Goal: Information Seeking & Learning: Learn about a topic

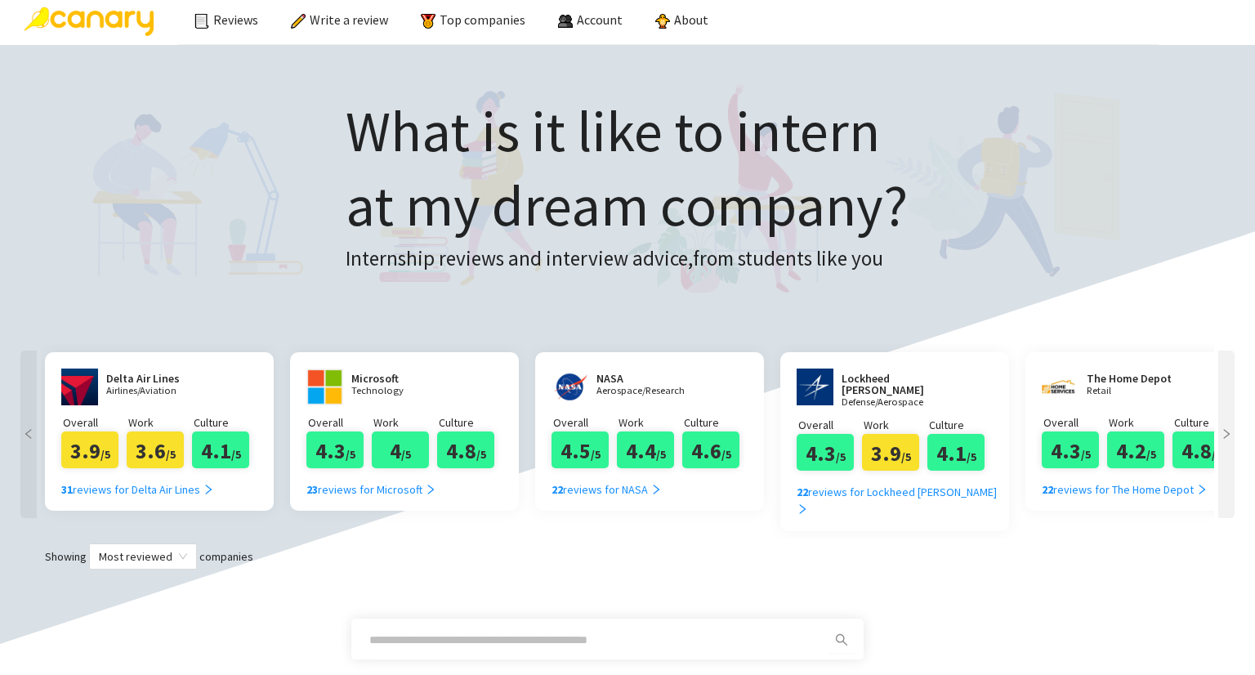
scroll to position [163, 0]
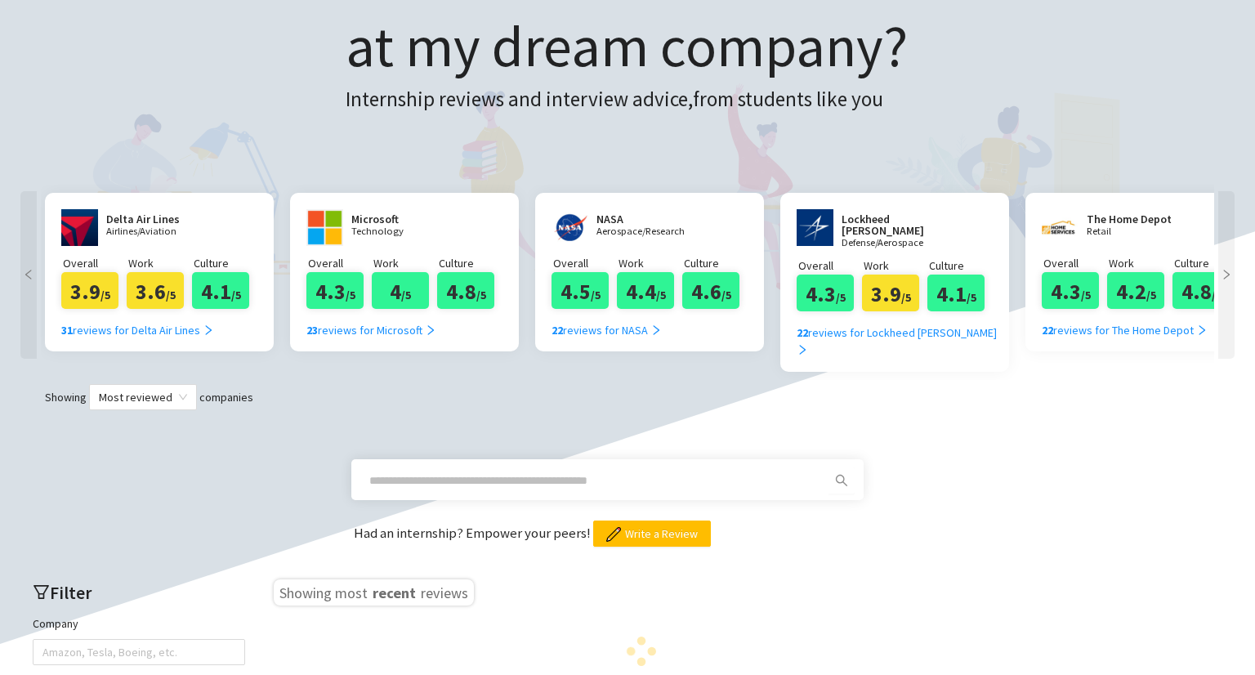
click at [612, 471] on input "text" at bounding box center [587, 480] width 437 height 18
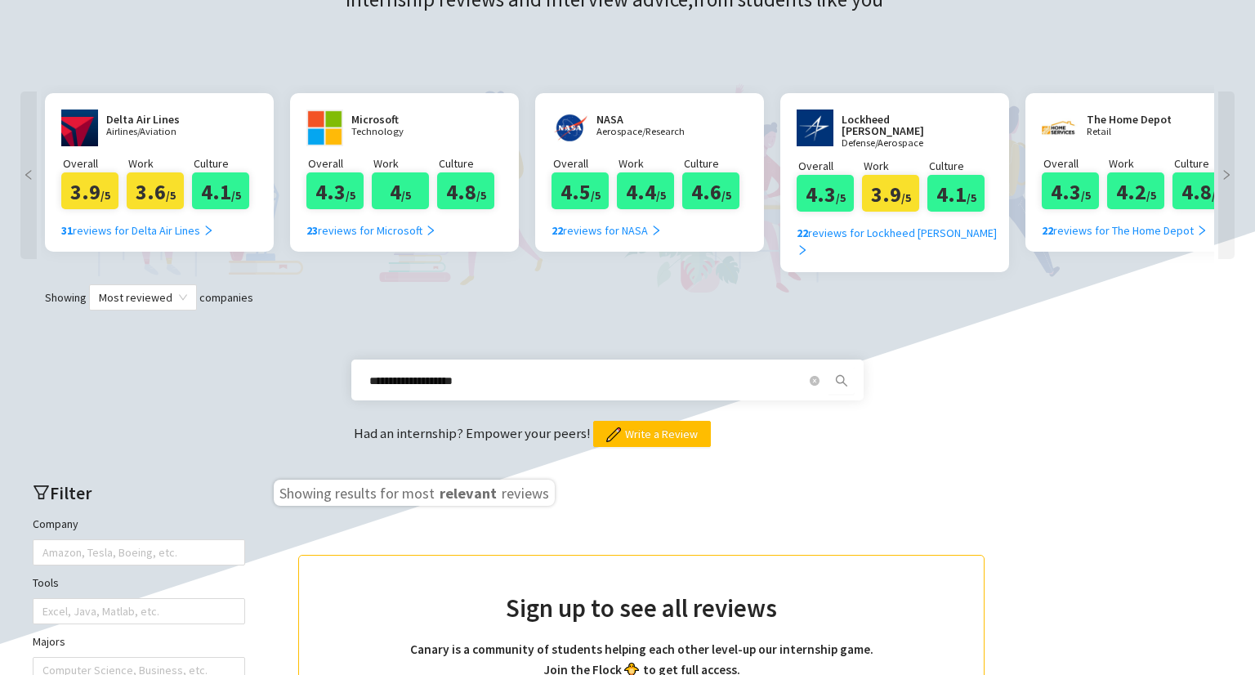
scroll to position [409, 0]
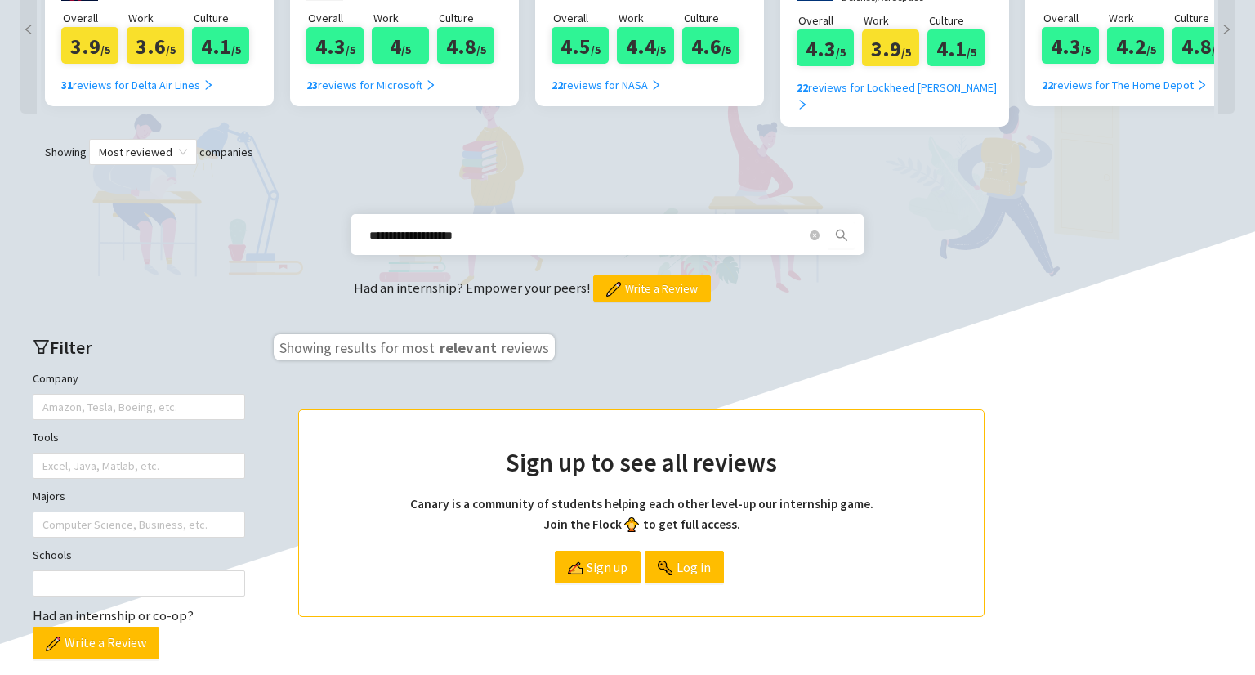
drag, startPoint x: 581, startPoint y: 208, endPoint x: 206, endPoint y: 188, distance: 375.5
click at [206, 188] on div "**********" at bounding box center [627, 233] width 1222 height 136
type input "***"
click at [601, 552] on span "Sign up" at bounding box center [607, 567] width 41 height 31
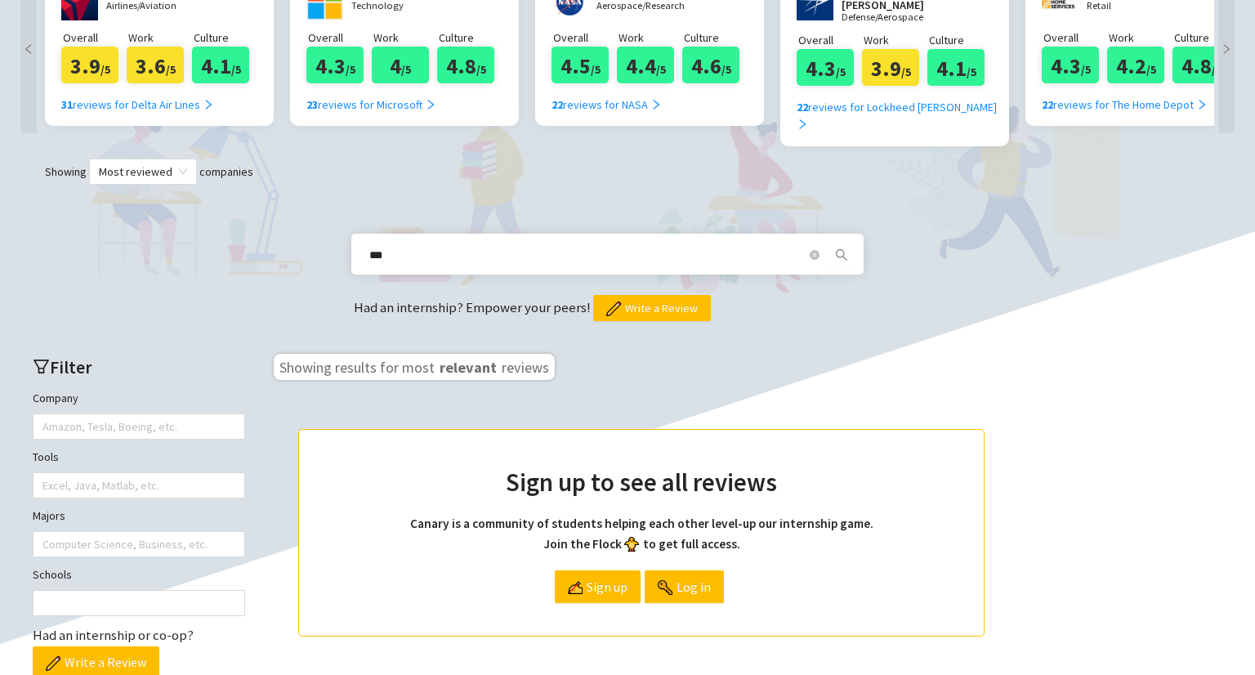
scroll to position [82, 0]
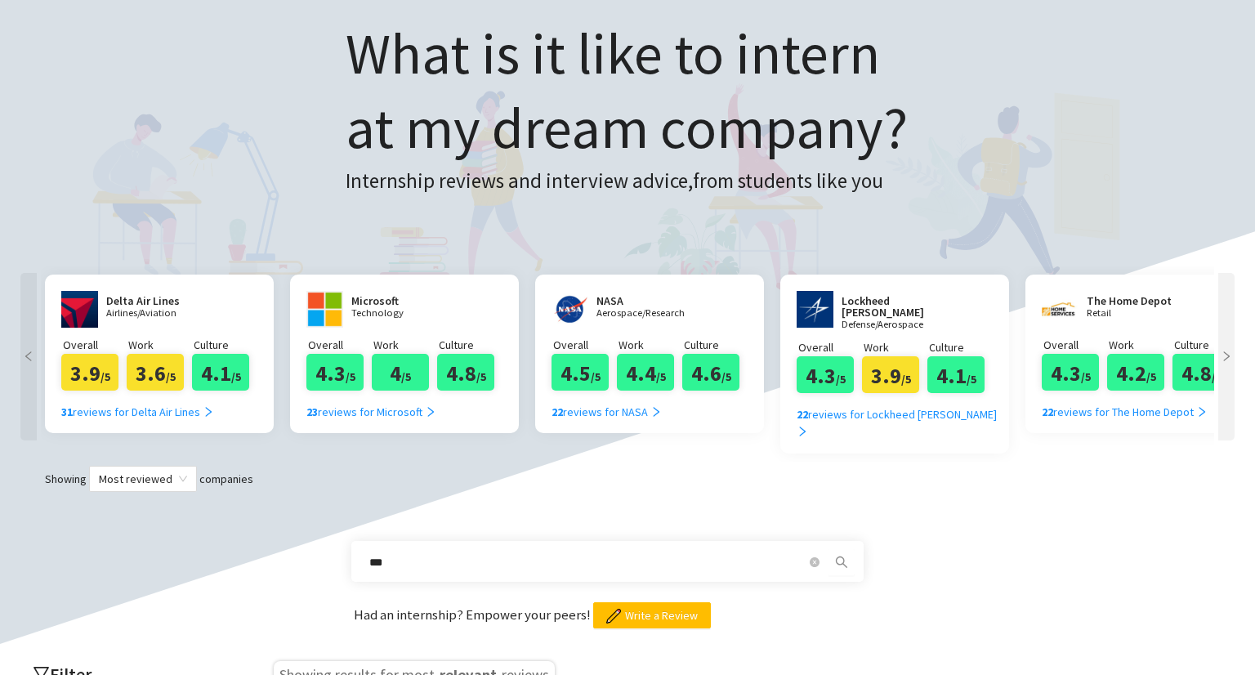
click at [1232, 325] on div at bounding box center [1226, 356] width 16 height 167
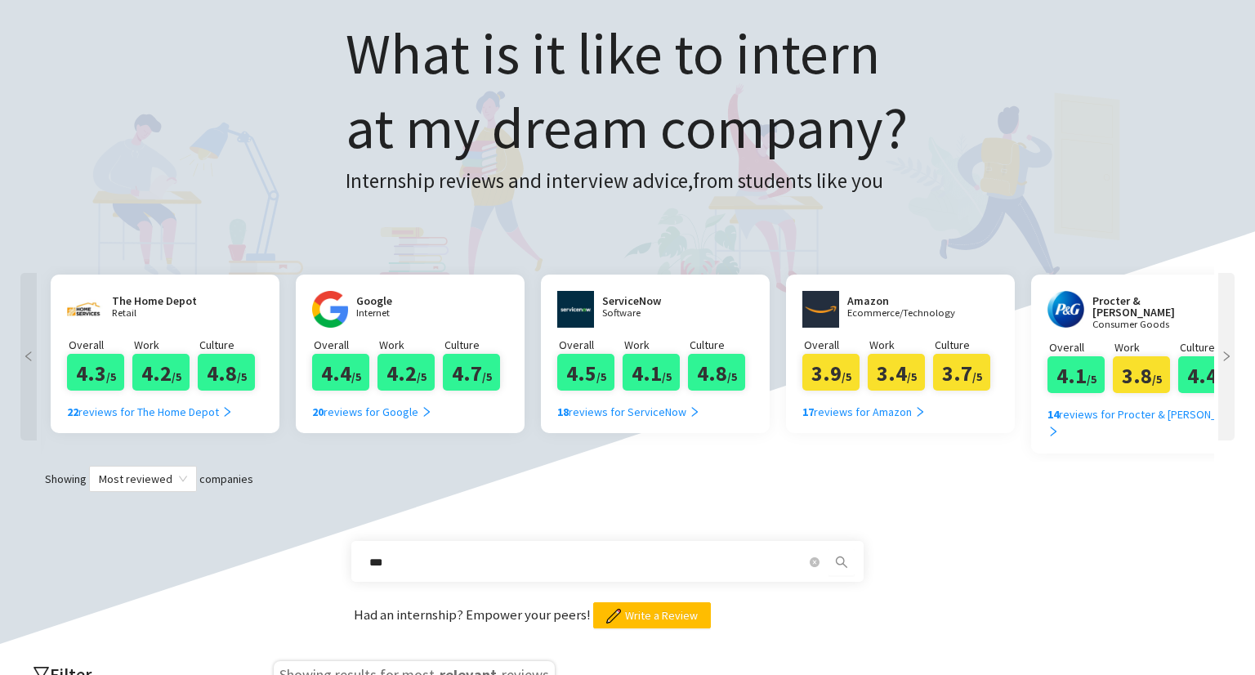
scroll to position [0, 980]
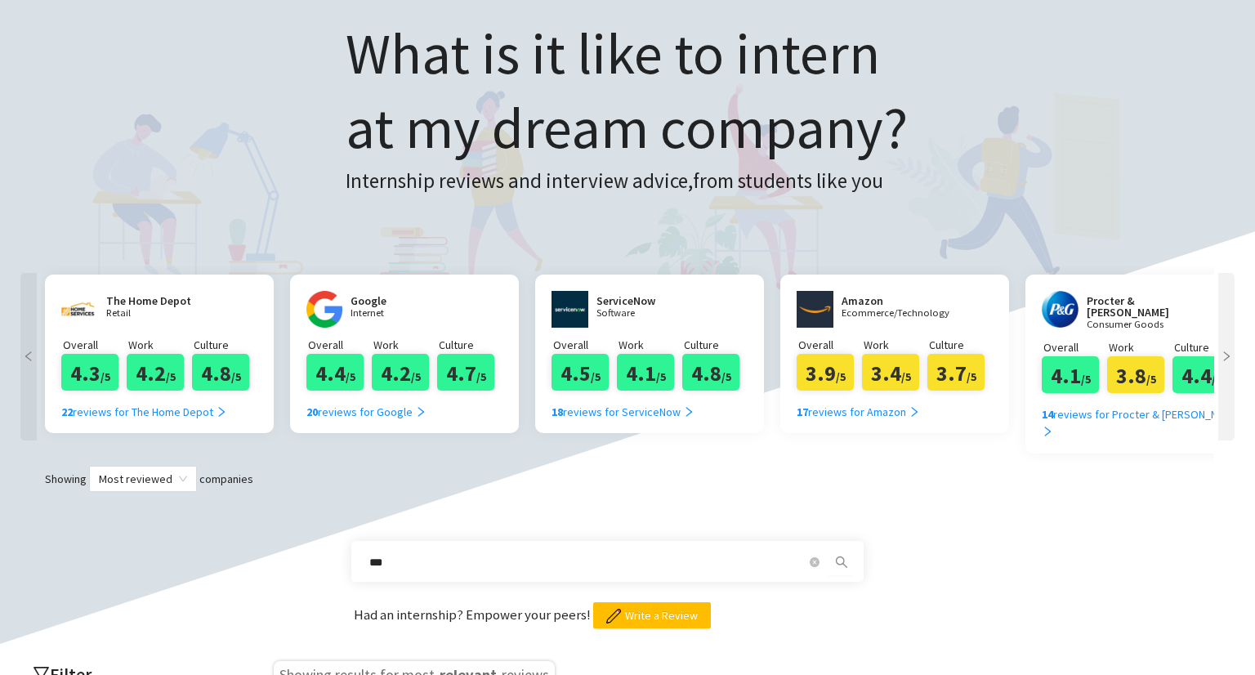
click at [1231, 326] on div at bounding box center [1226, 356] width 16 height 167
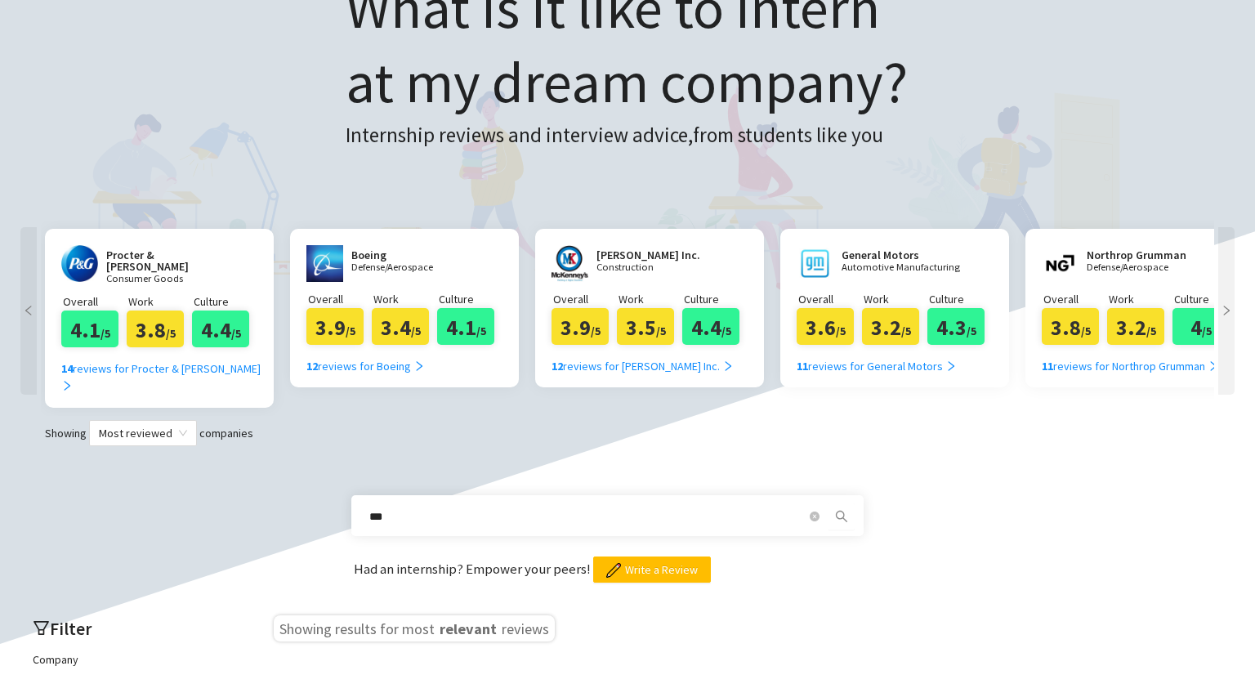
scroll to position [163, 0]
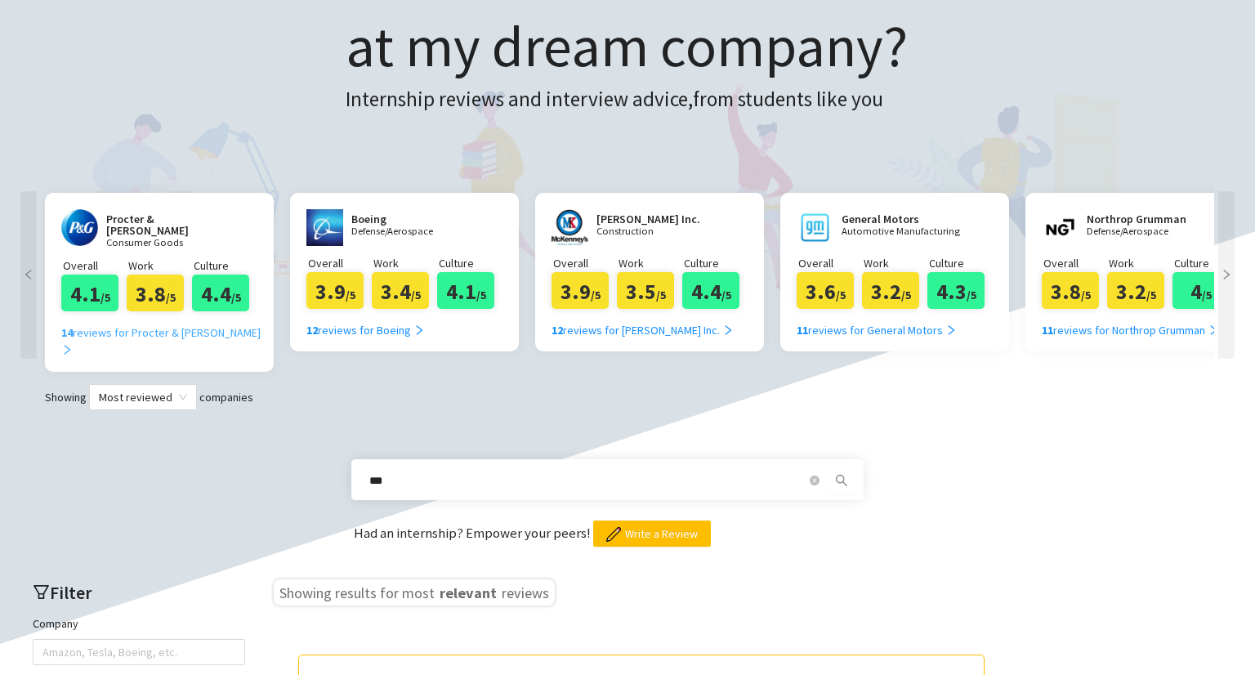
click at [178, 333] on div "14 reviews for Procter & Gamble" at bounding box center [165, 342] width 208 height 36
click at [167, 238] on p "Consumer Goods" at bounding box center [167, 243] width 123 height 11
click at [162, 217] on h2 "Procter & [PERSON_NAME]" at bounding box center [167, 224] width 123 height 23
click at [161, 337] on div "14 reviews for Procter & Gamble" at bounding box center [165, 342] width 208 height 36
click at [161, 331] on div "14 reviews for Procter & Gamble" at bounding box center [165, 342] width 208 height 36
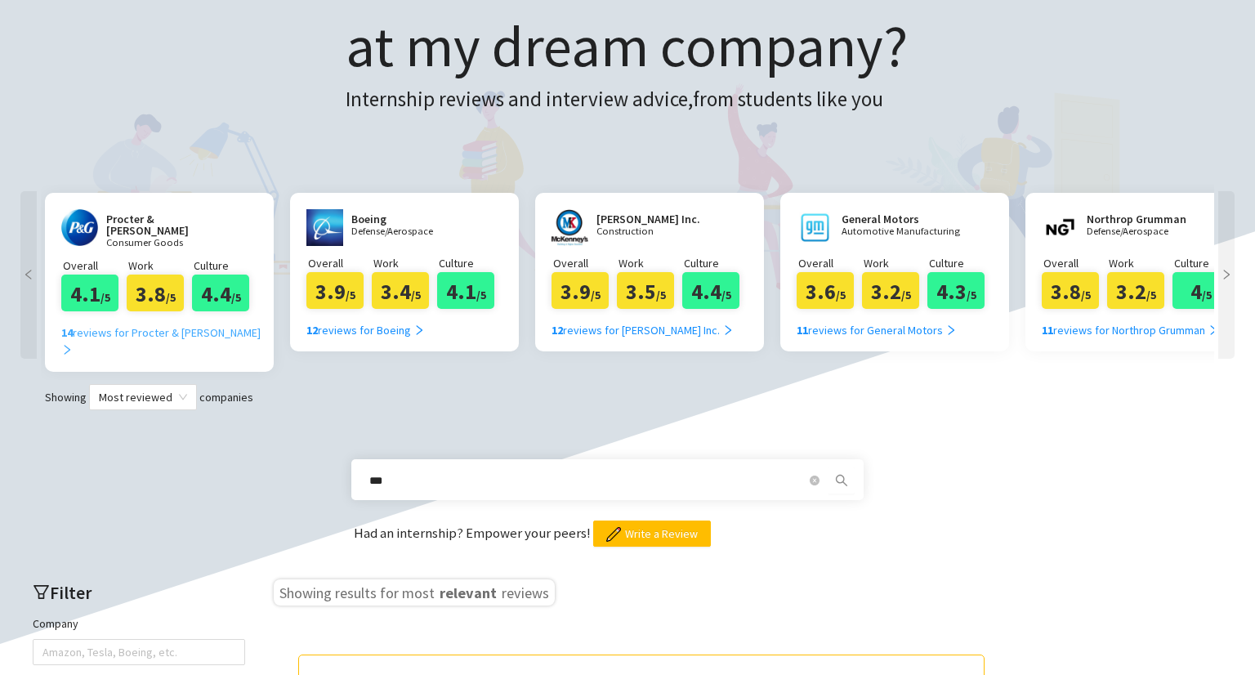
click at [161, 331] on div "14 reviews for Procter & Gamble" at bounding box center [165, 342] width 208 height 36
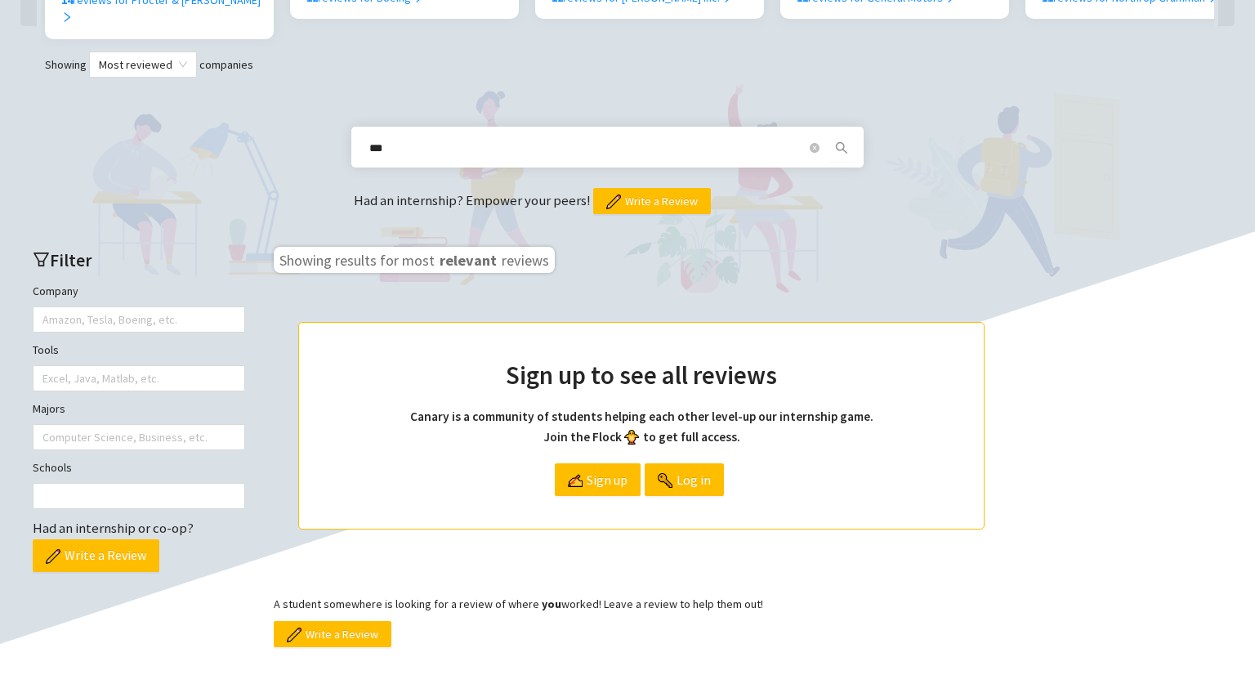
scroll to position [578, 0]
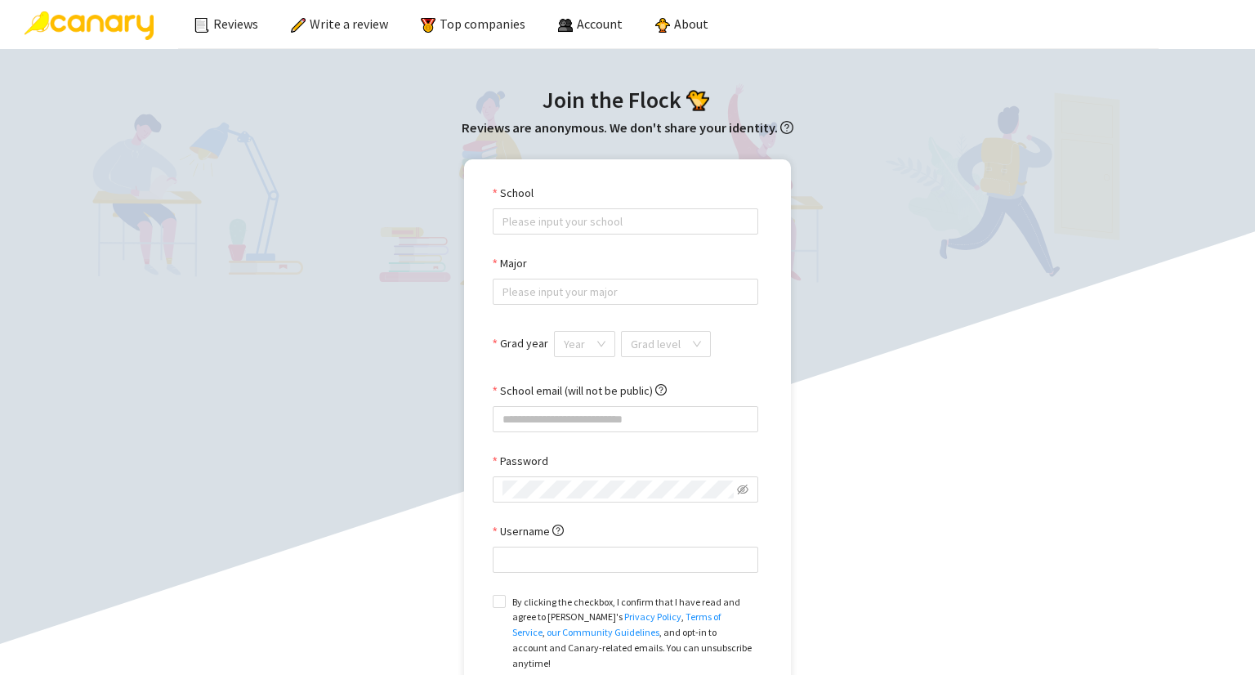
click at [549, 206] on div "School" at bounding box center [626, 196] width 266 height 25
click at [546, 214] on input "School" at bounding box center [625, 221] width 246 height 25
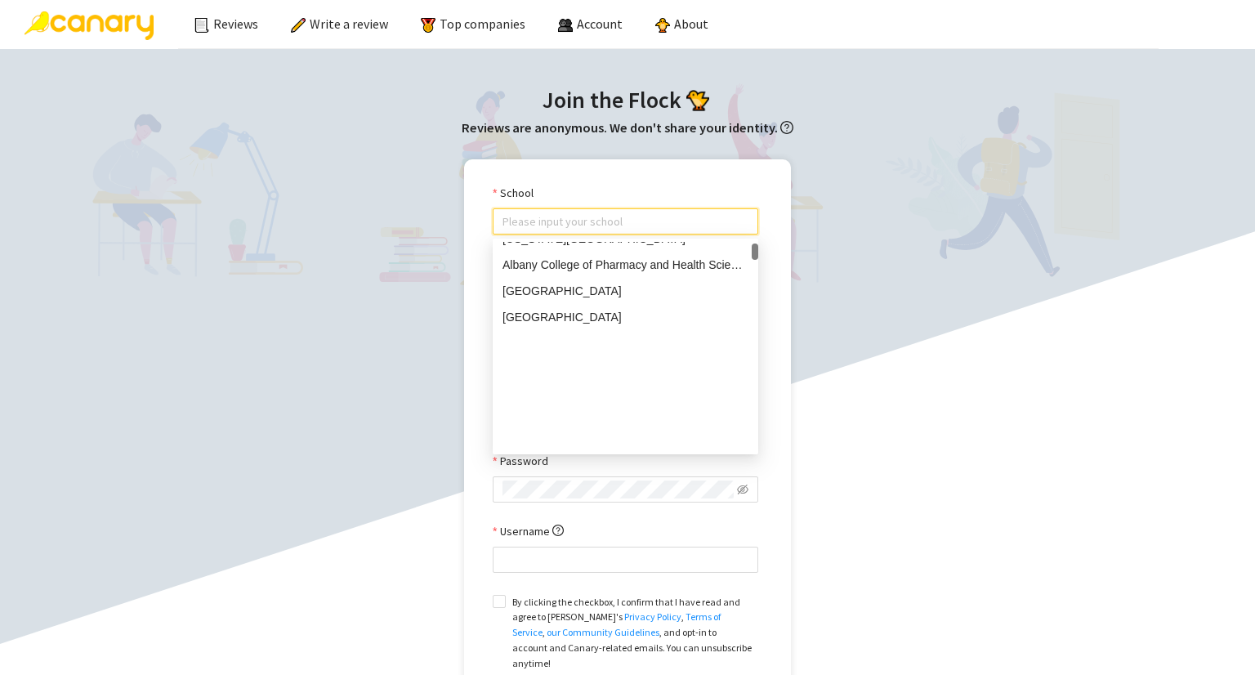
scroll to position [490, 0]
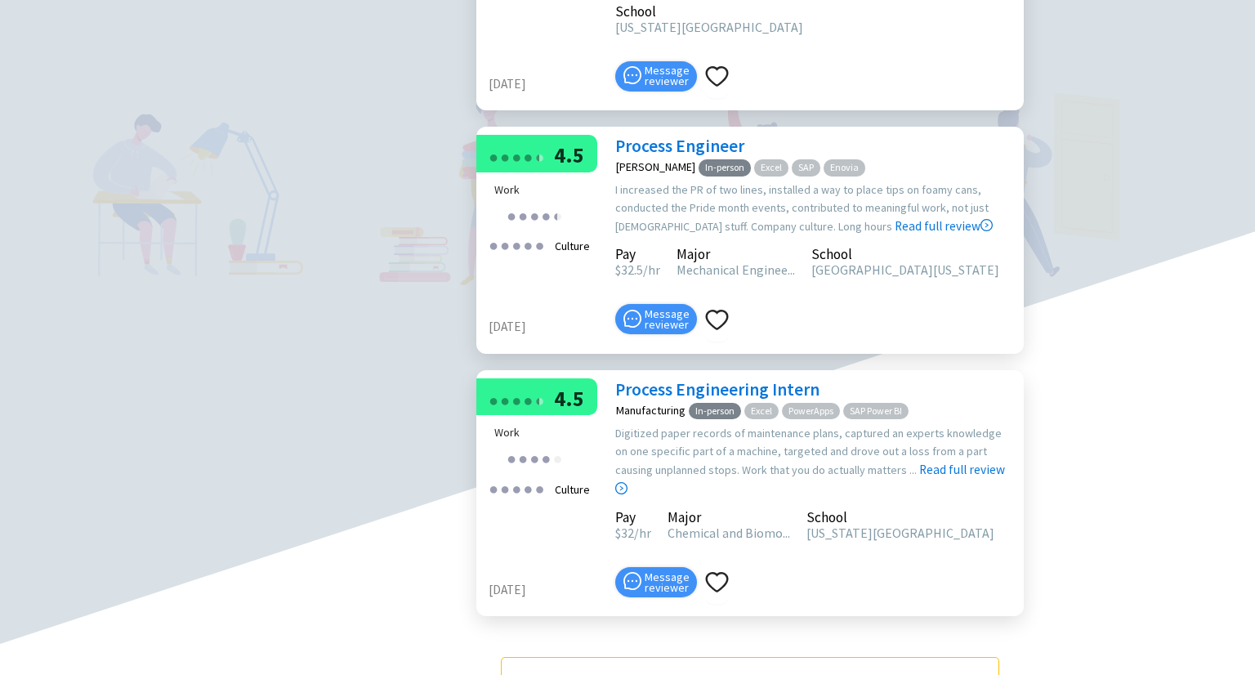
scroll to position [1226, 0]
